Goal: Task Accomplishment & Management: Use online tool/utility

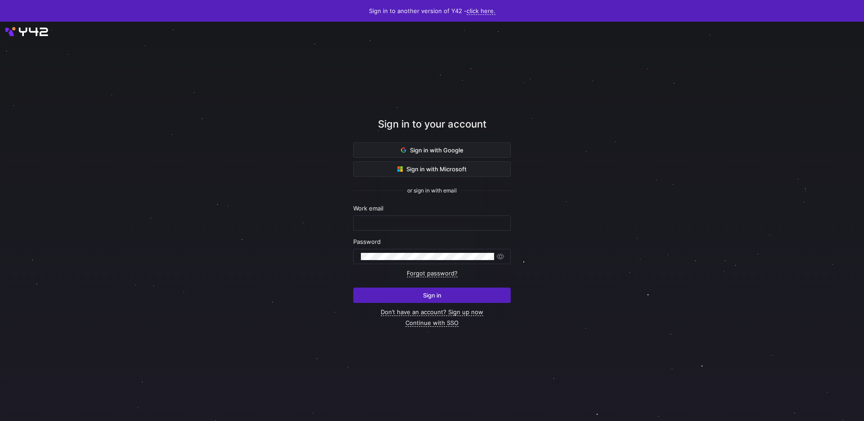
click at [399, 158] on div "Sign in with Google Sign in with Microsoft or sign in with email Work email Pas…" at bounding box center [432, 234] width 158 height 184
click at [403, 156] on span at bounding box center [432, 150] width 157 height 14
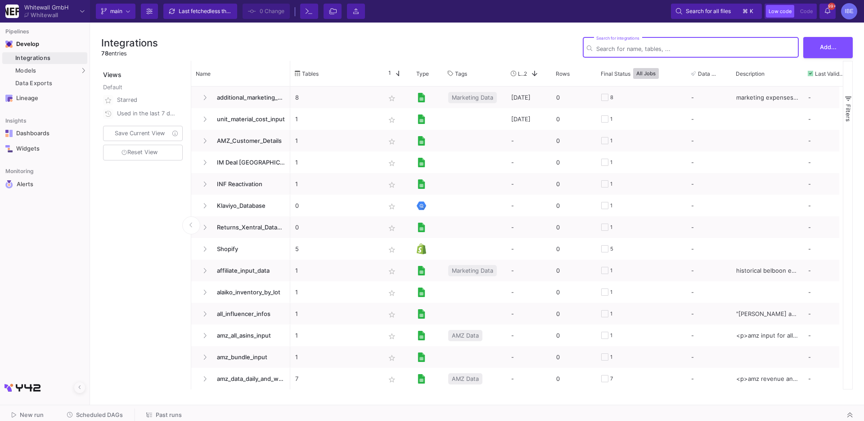
click at [98, 413] on span "Scheduled DAGs" at bounding box center [99, 414] width 47 height 7
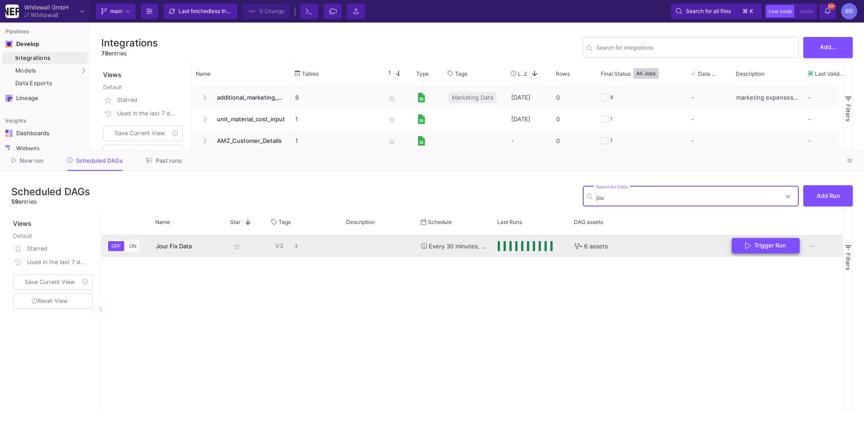
type input "jou"
click at [755, 247] on span "Trigger Run" at bounding box center [771, 245] width 32 height 7
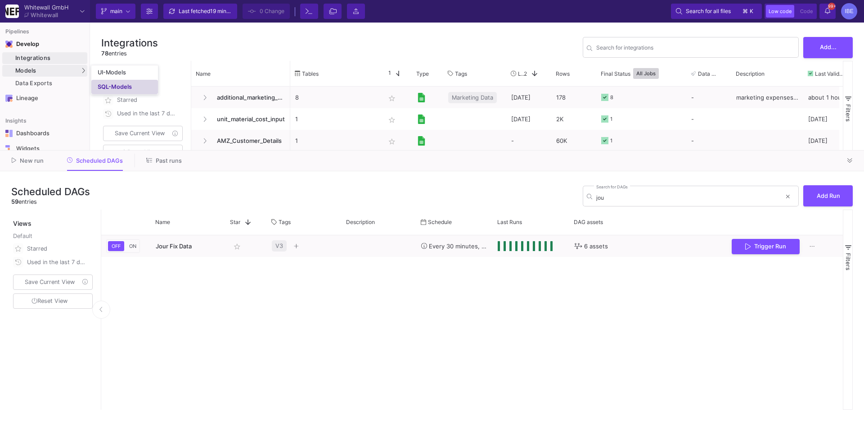
click at [103, 84] on div "SQL-Models" at bounding box center [115, 86] width 34 height 7
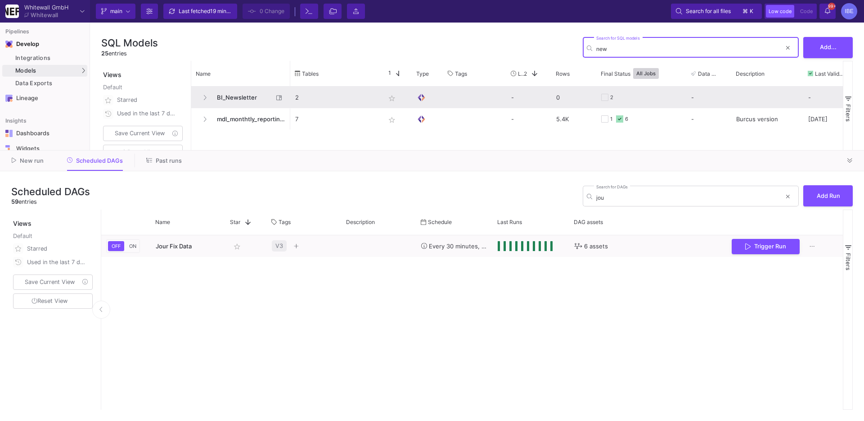
type input "new"
click at [261, 97] on span "BI_Newsletter" at bounding box center [243, 97] width 62 height 21
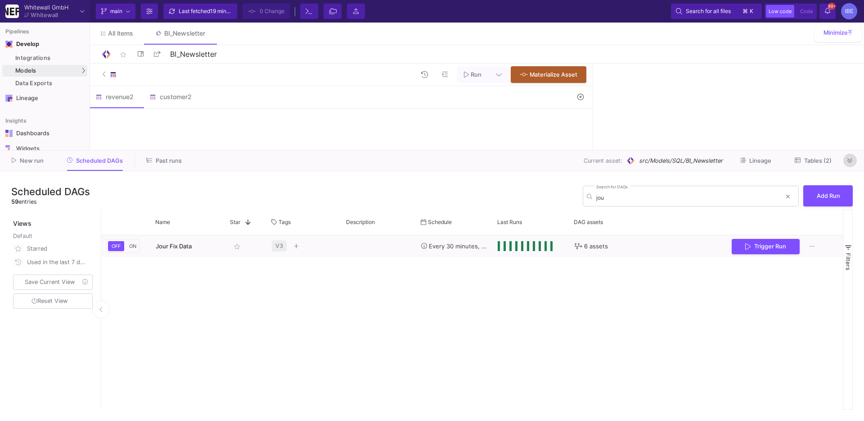
click at [854, 161] on button at bounding box center [851, 161] width 14 height 14
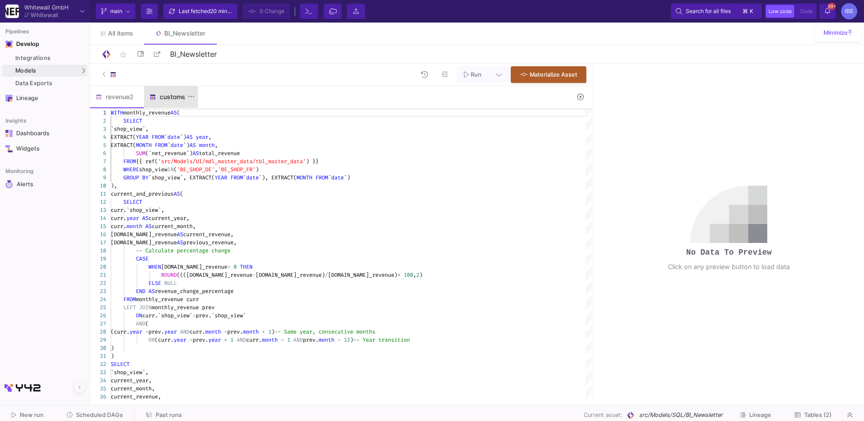
click at [169, 92] on div "customer2" at bounding box center [171, 97] width 54 height 22
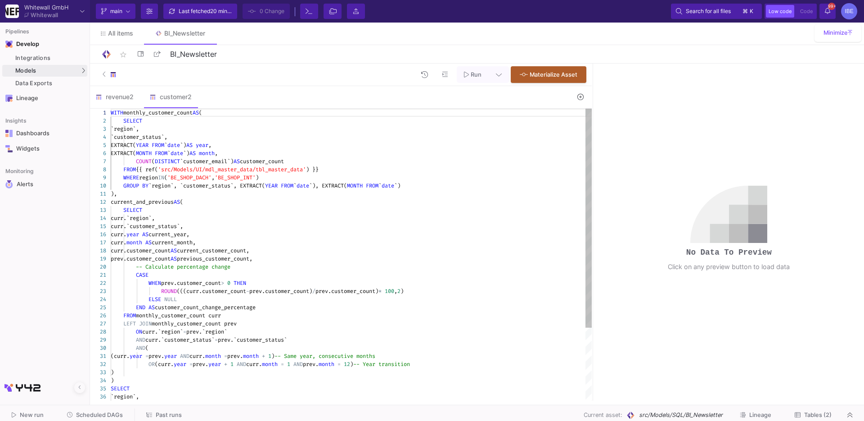
click at [167, 139] on span "`customer_status`," at bounding box center [139, 136] width 57 height 7
type textarea "WITH monthly_customer_count AS ( SELECT `region`, `customer_status`, EXTRACT(YE…"
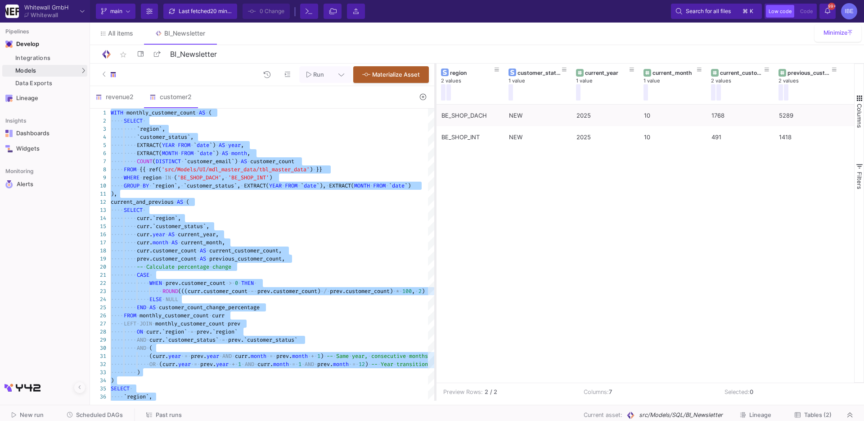
drag, startPoint x: 593, startPoint y: 172, endPoint x: 418, endPoint y: 170, distance: 174.7
click at [434, 170] on div at bounding box center [435, 231] width 2 height 337
